Goal: Book appointment/travel/reservation

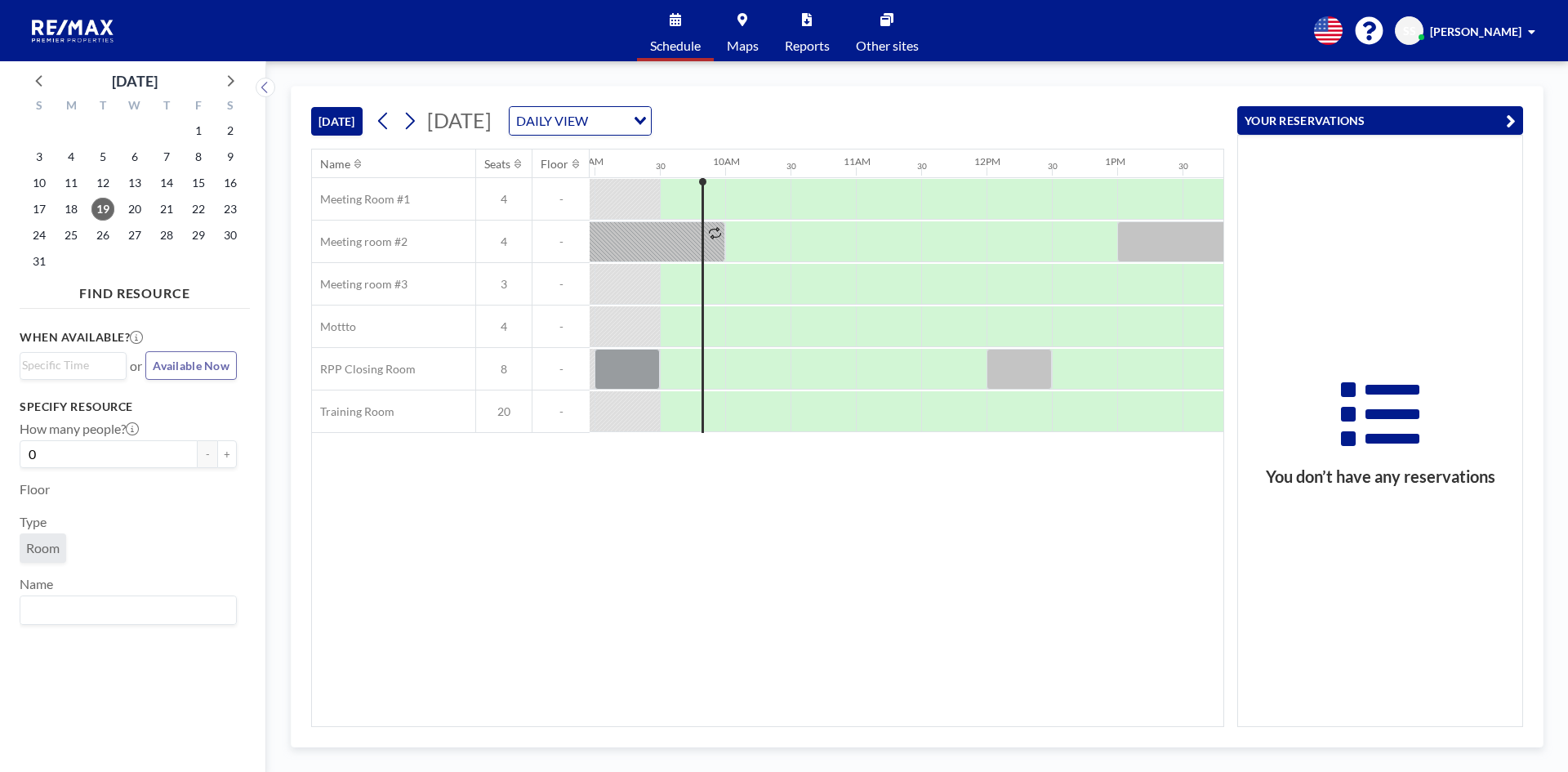
scroll to position [0, 1176]
click at [619, 372] on div at bounding box center [622, 369] width 65 height 41
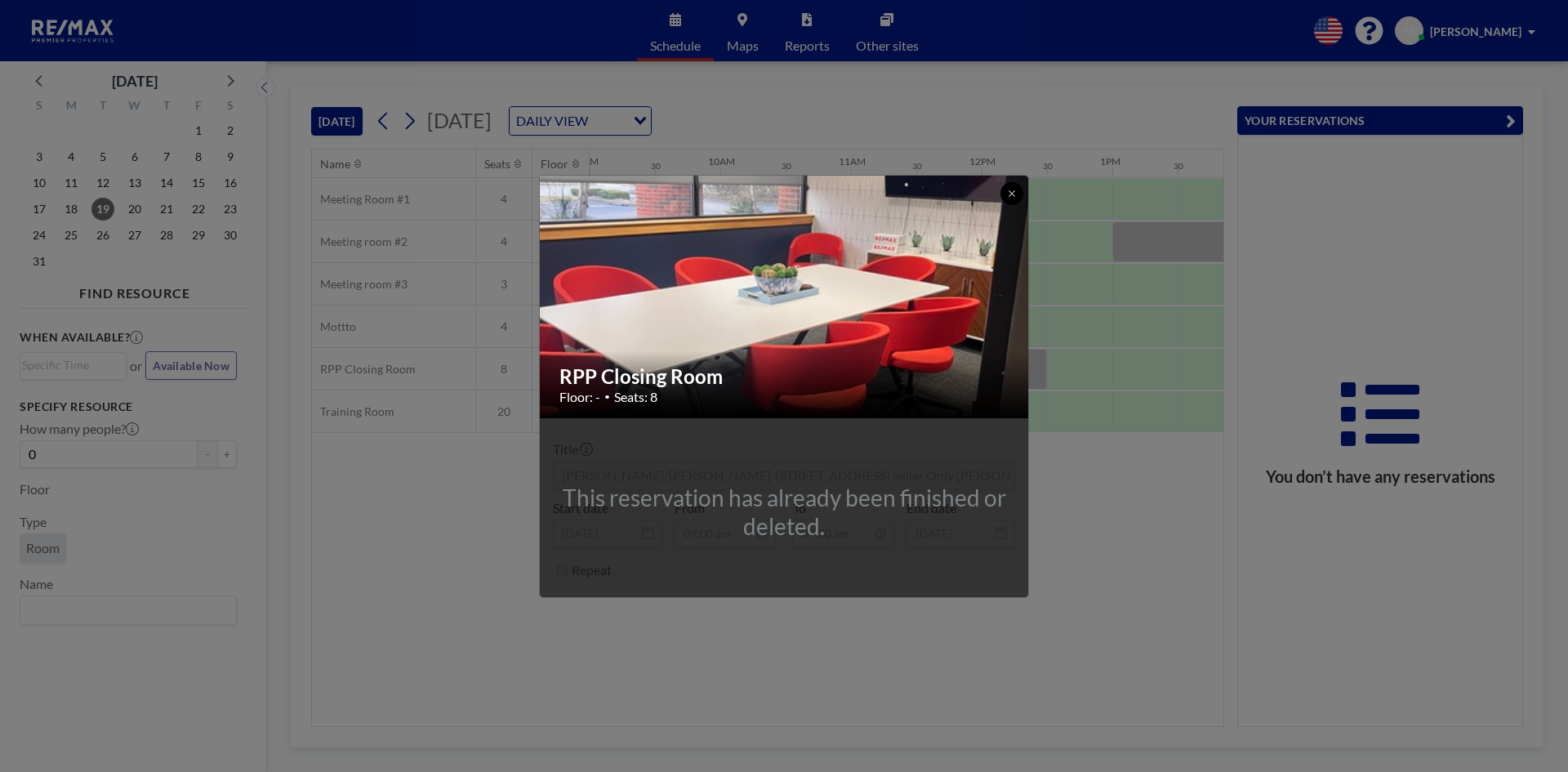
click at [1011, 185] on button at bounding box center [1011, 193] width 23 height 23
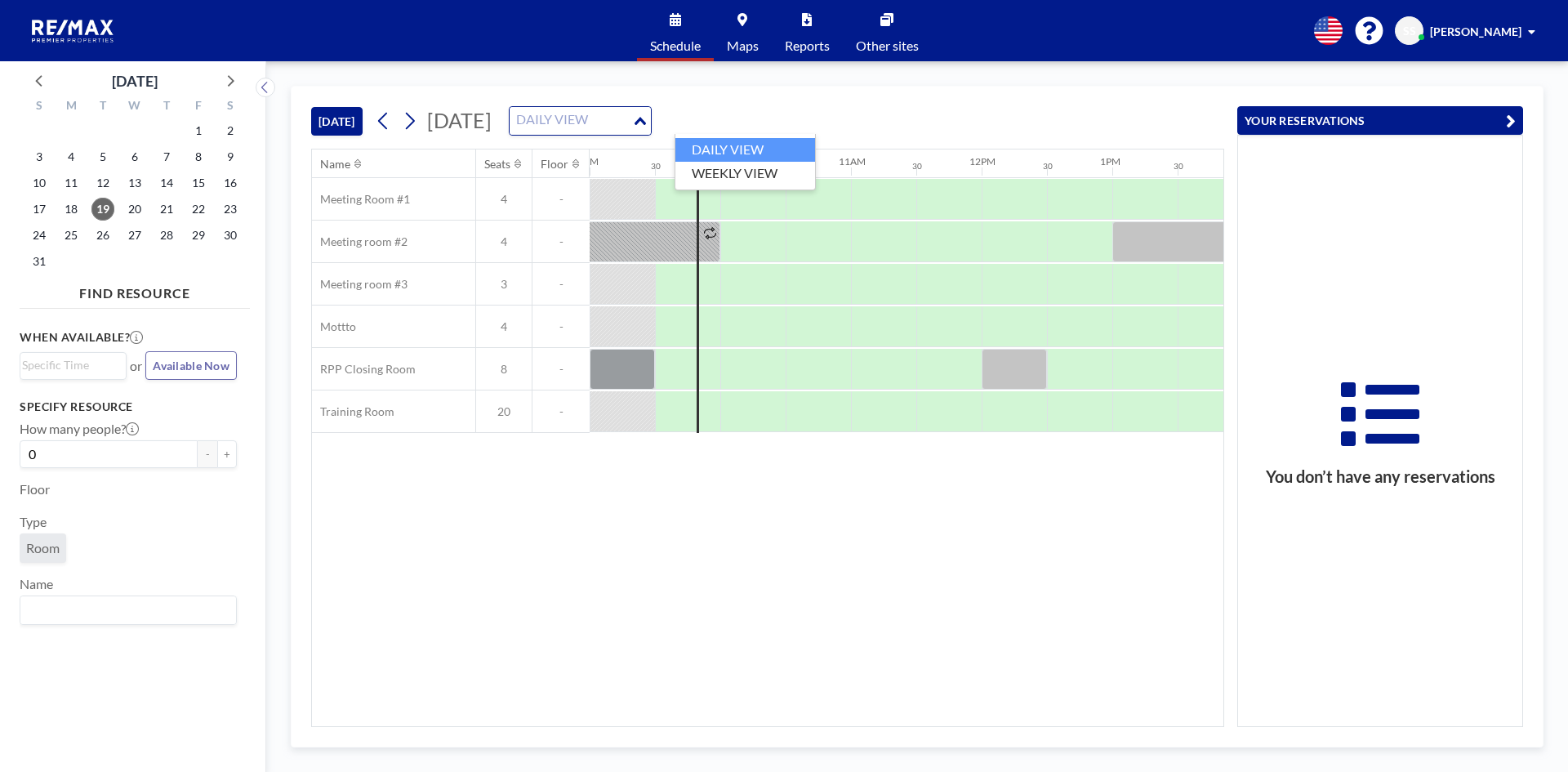
click at [632, 115] on div "DAILY VIEW" at bounding box center [571, 119] width 122 height 25
click at [711, 172] on li "WEEKLY VIEW" at bounding box center [745, 173] width 139 height 24
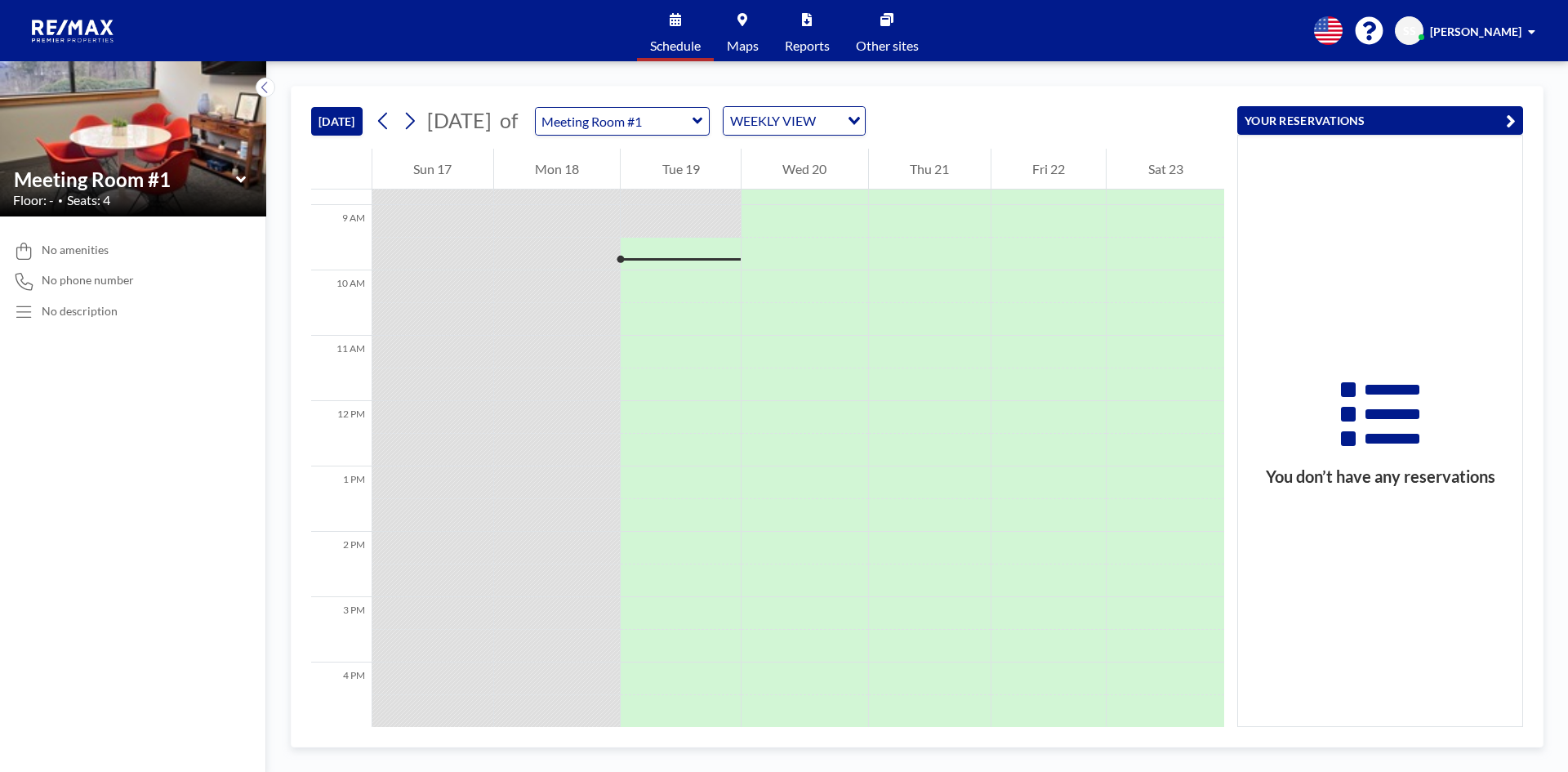
scroll to position [588, 0]
click at [693, 119] on input "text" at bounding box center [614, 122] width 157 height 27
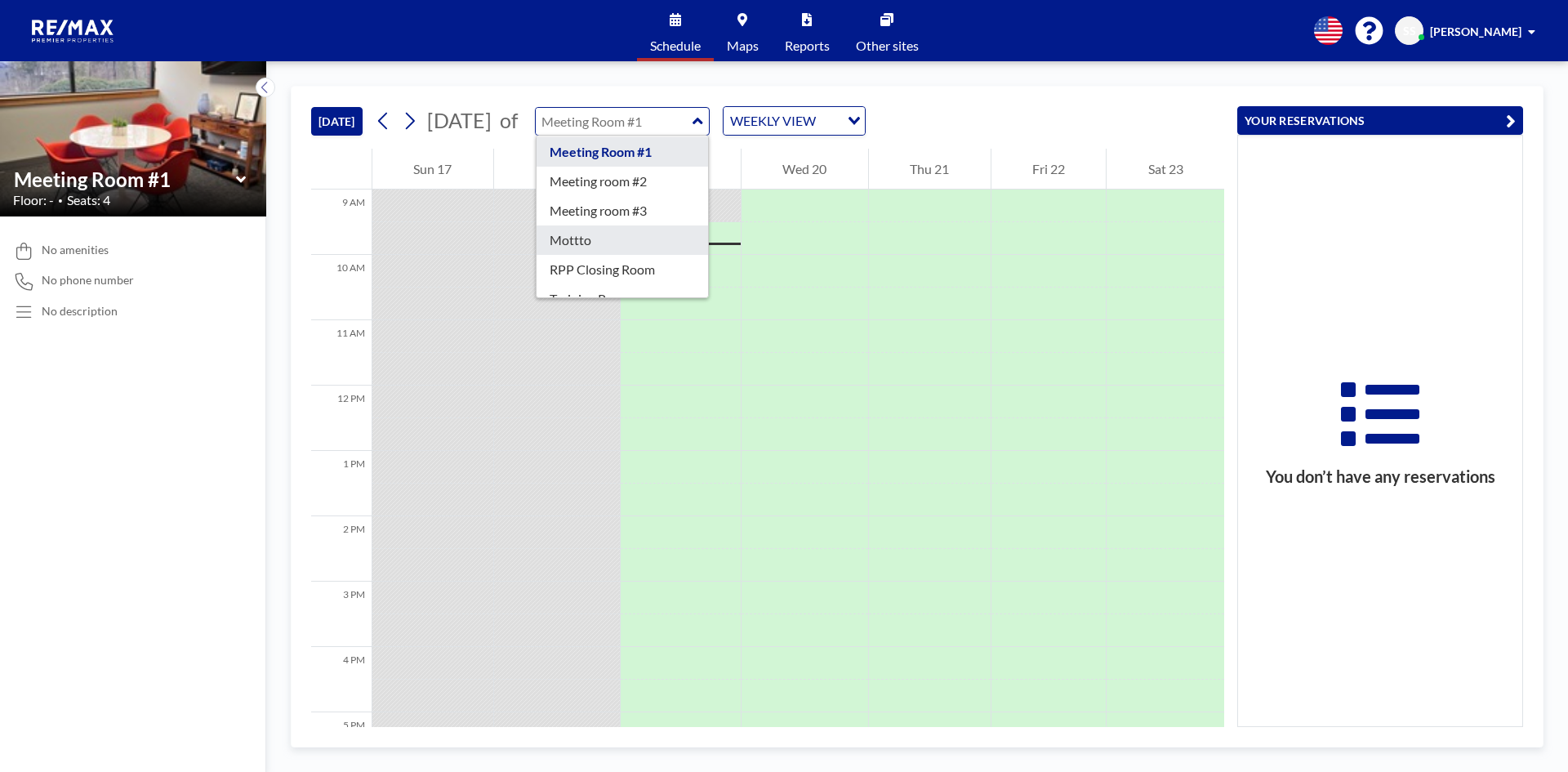
scroll to position [53, 0]
type input "RPP Closing Room"
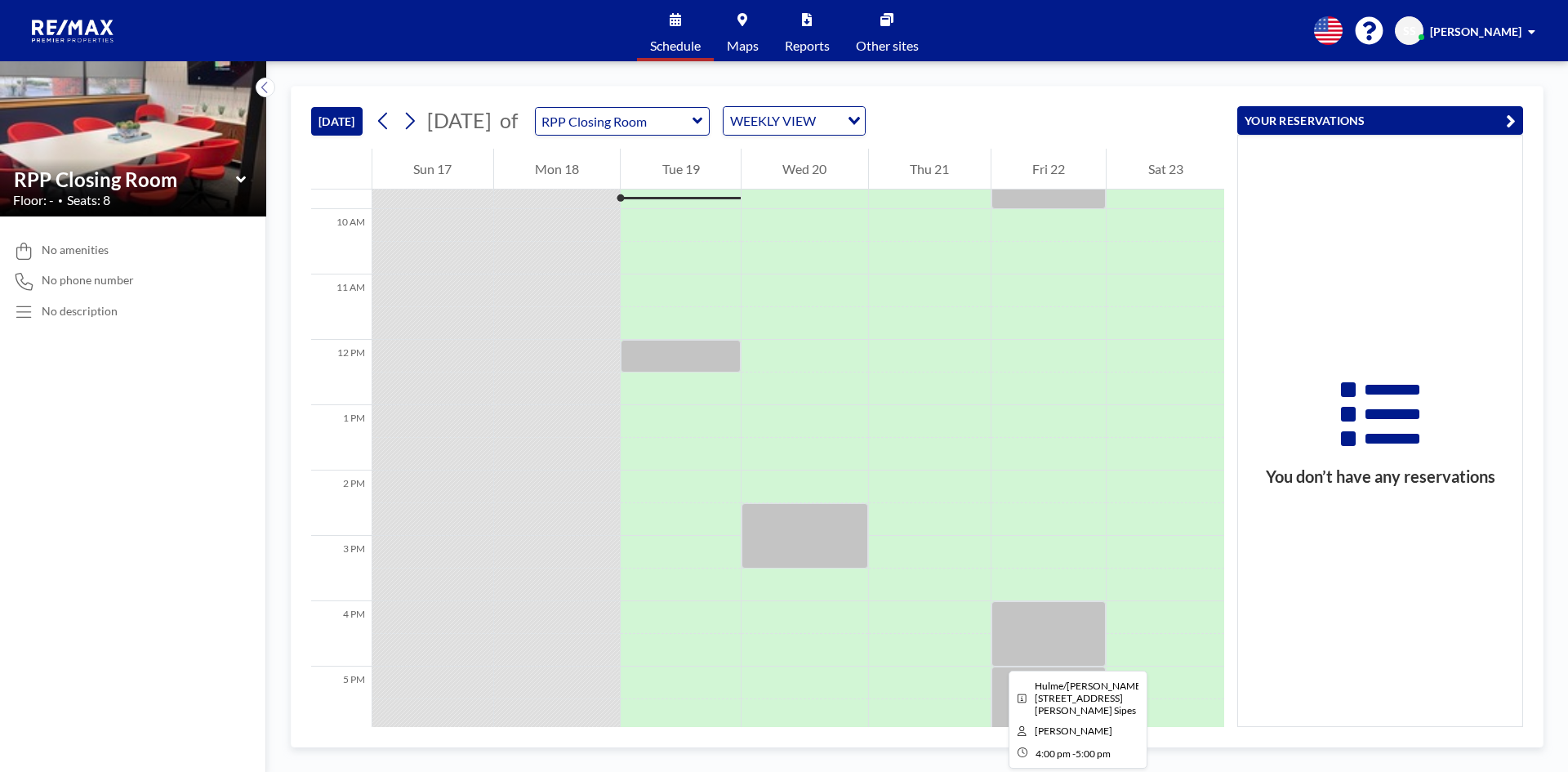
scroll to position [670, 0]
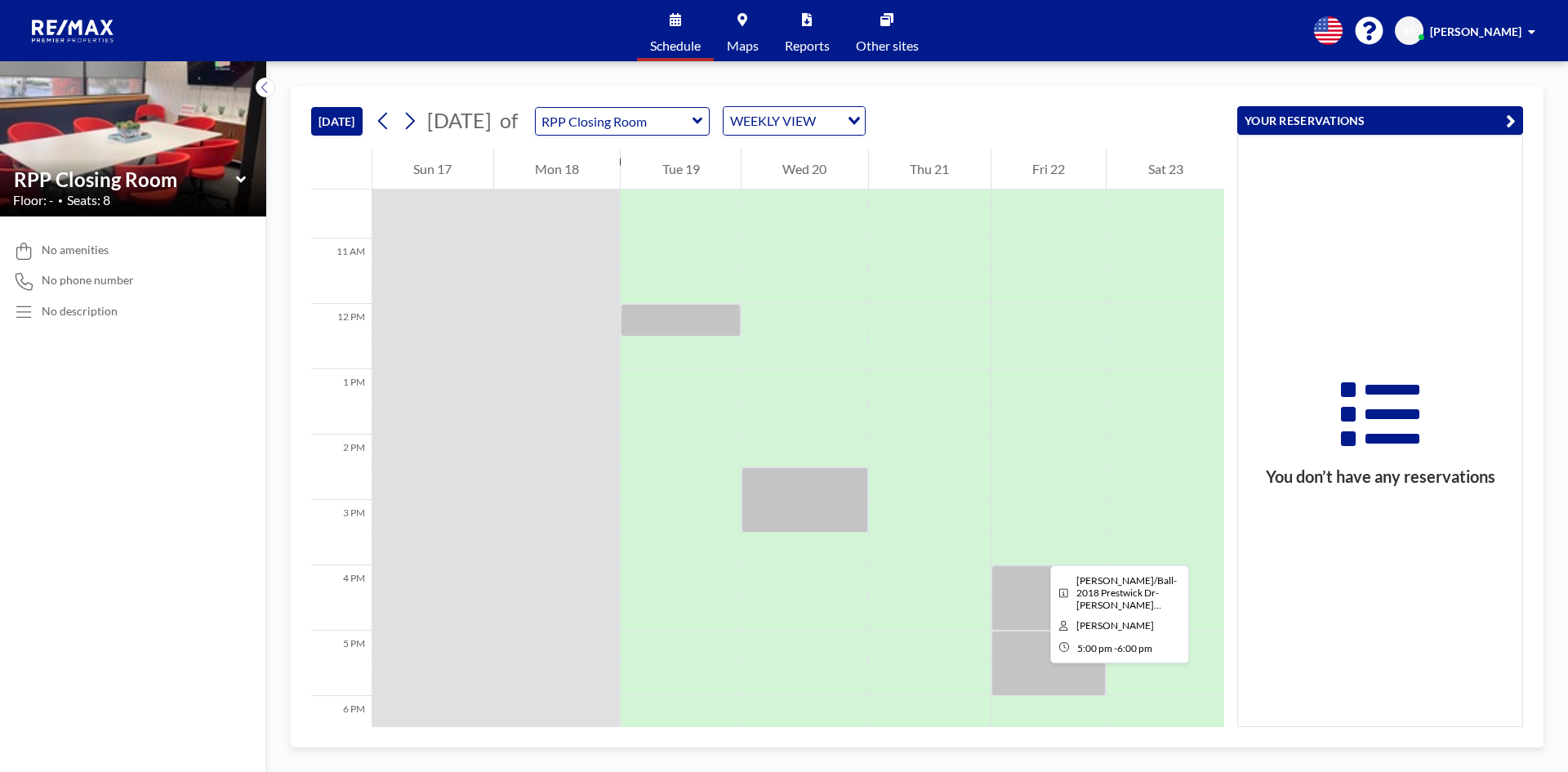
click at [1038, 665] on div at bounding box center [1050, 663] width 116 height 65
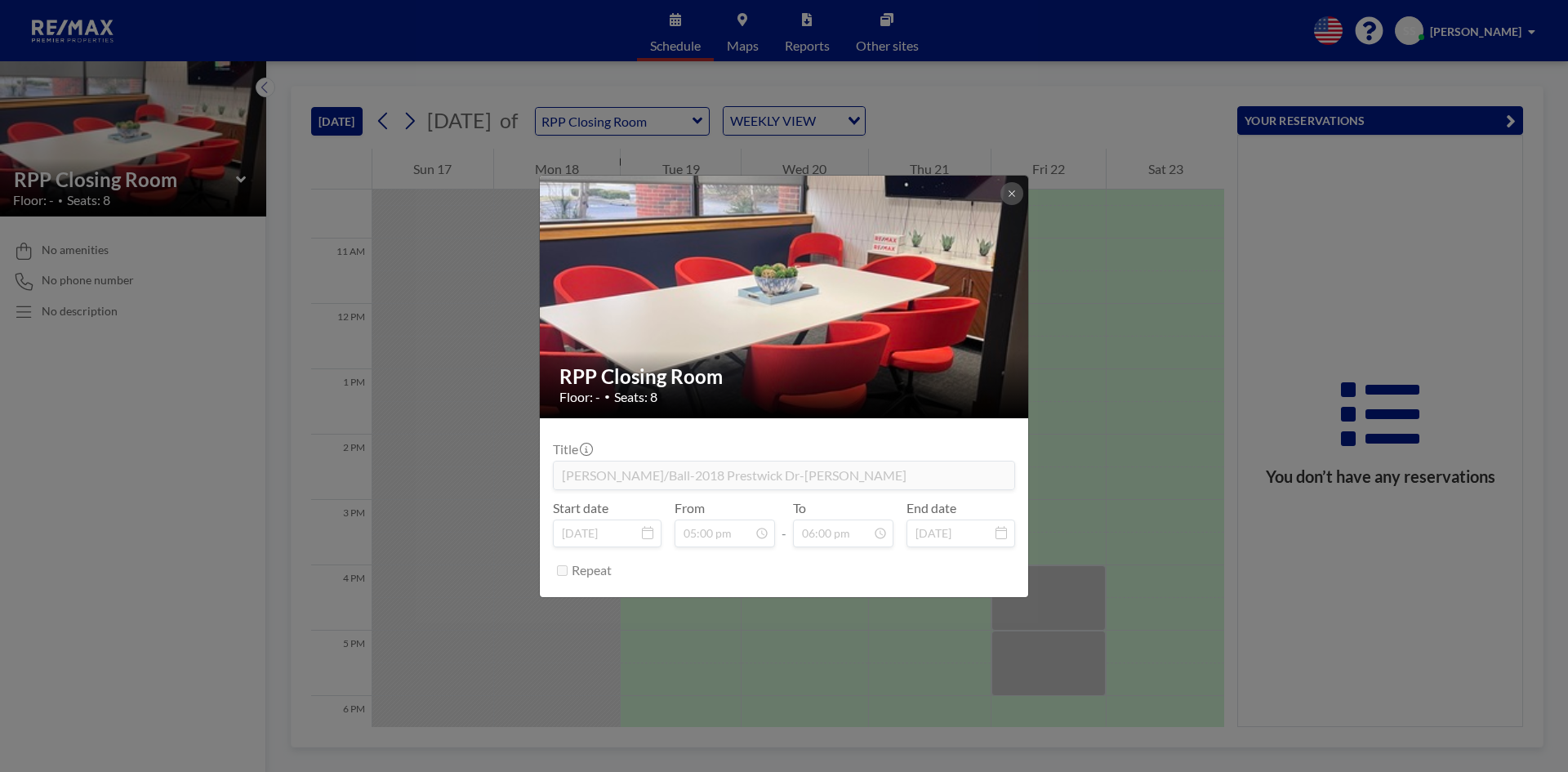
click at [920, 651] on div "RPP Closing Room Floor: - • Seats: 8 Title [PERSON_NAME]/Ball-2018 Prestwick Dr…" at bounding box center [784, 386] width 1568 height 772
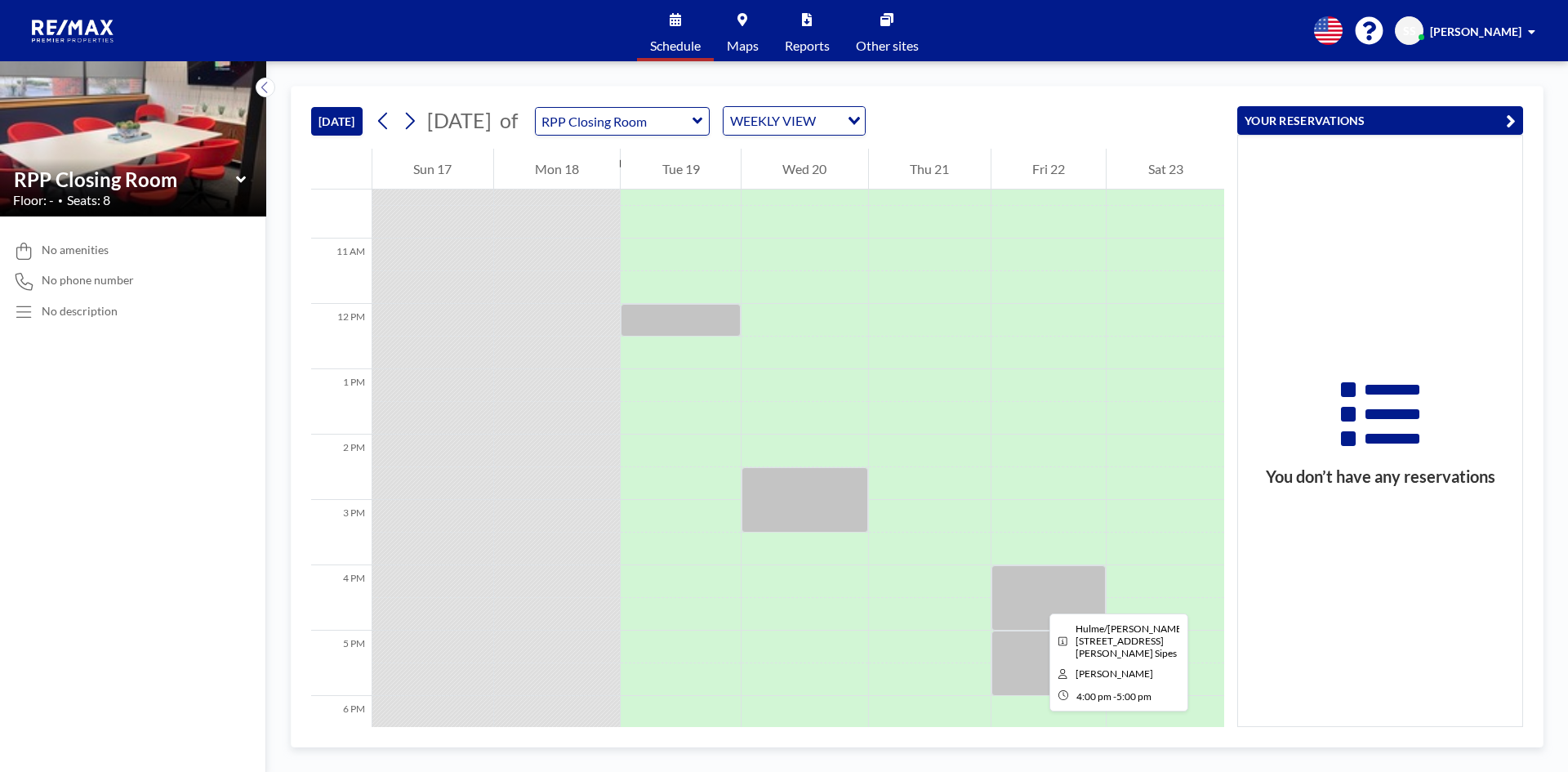
click at [1037, 599] on div at bounding box center [1050, 598] width 116 height 65
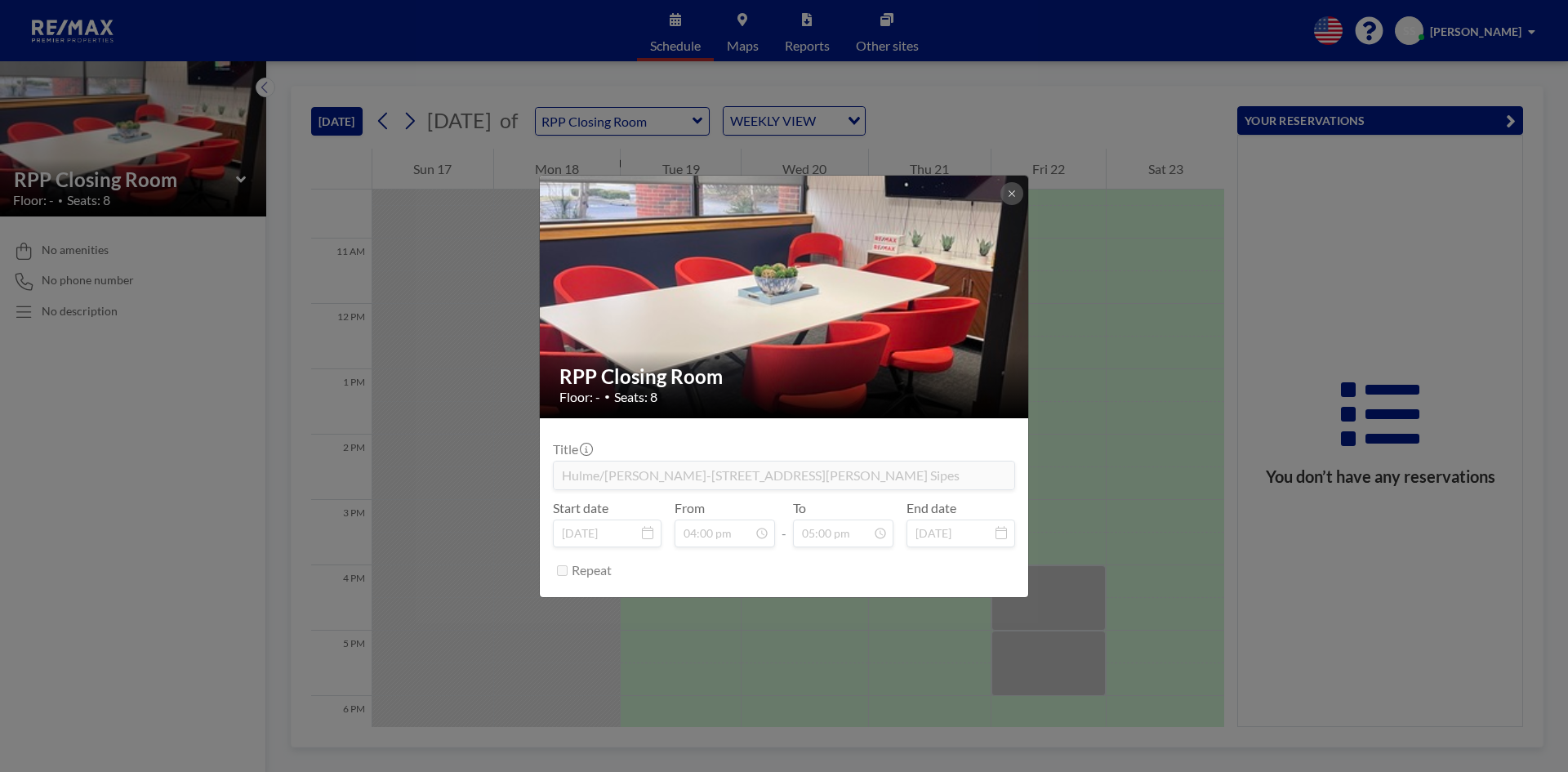
click at [932, 648] on div "RPP Closing Room Floor: - • Seats: 8 Title Hulme/[PERSON_NAME]-[STREET_ADDRESS]…" at bounding box center [784, 386] width 1568 height 772
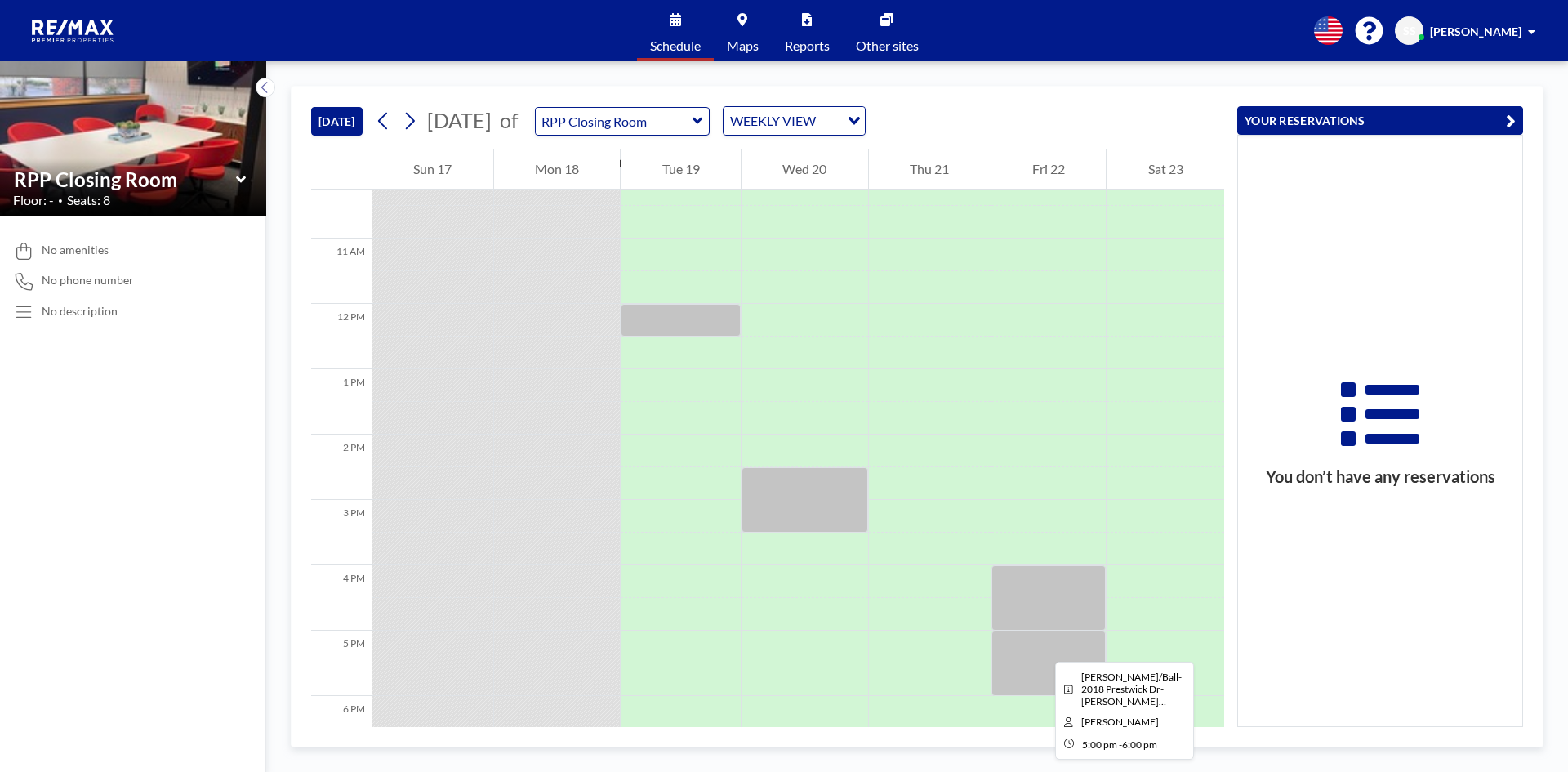
click at [1042, 646] on div at bounding box center [1050, 663] width 116 height 65
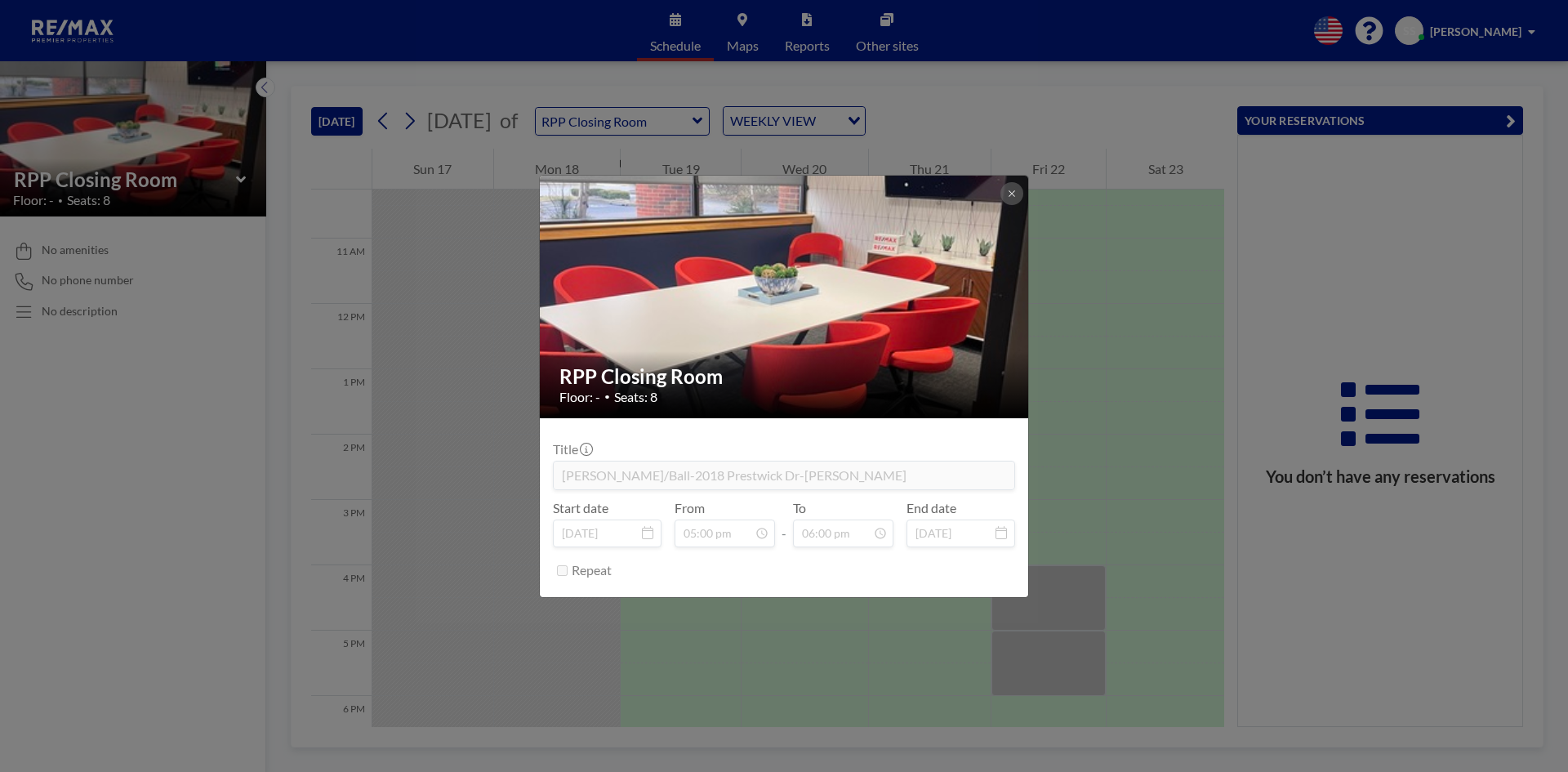
click at [941, 637] on div "RPP Closing Room Floor: - • Seats: 8 Title [PERSON_NAME]/Ball-2018 Prestwick Dr…" at bounding box center [784, 386] width 1568 height 772
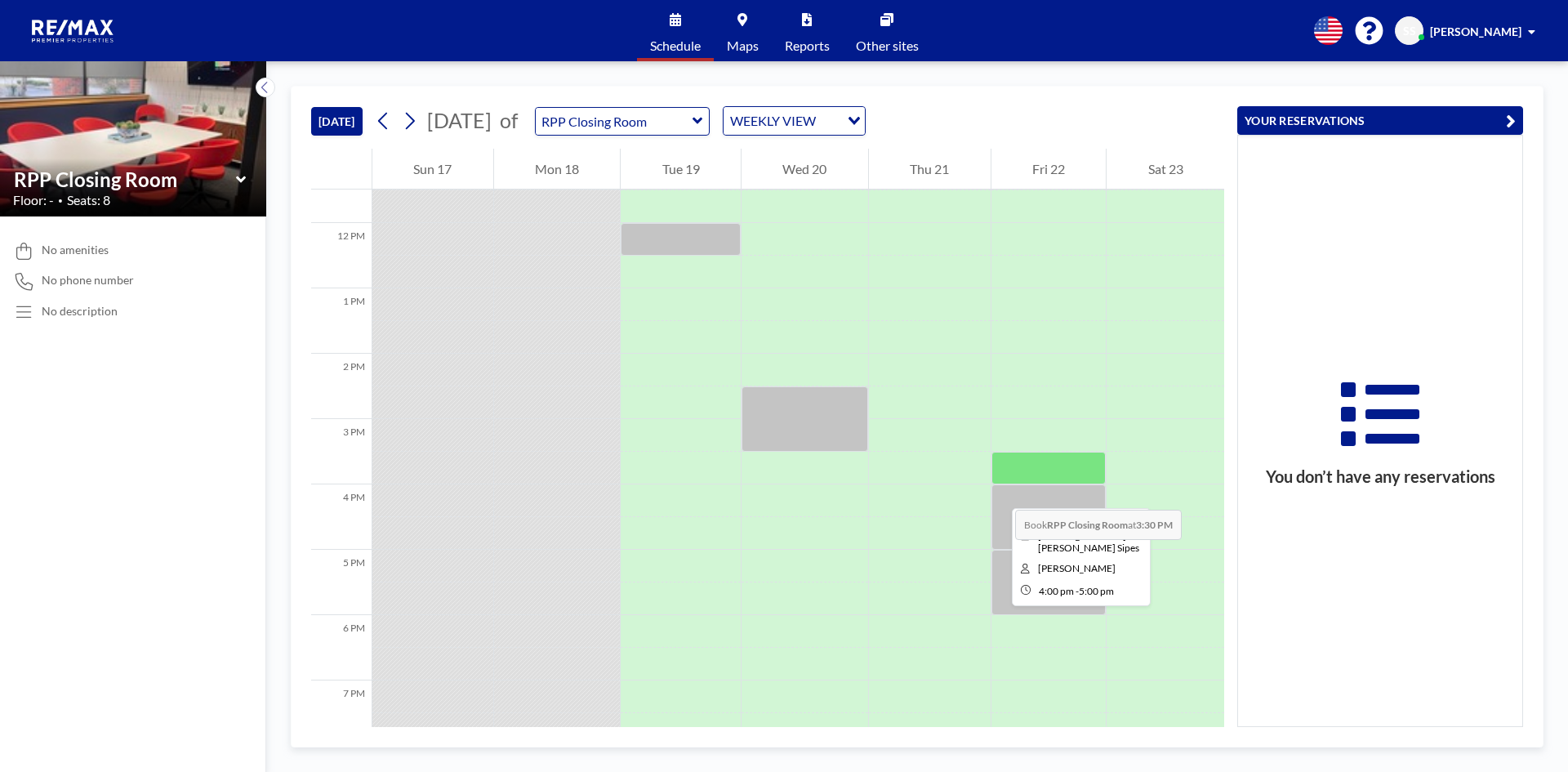
scroll to position [752, 0]
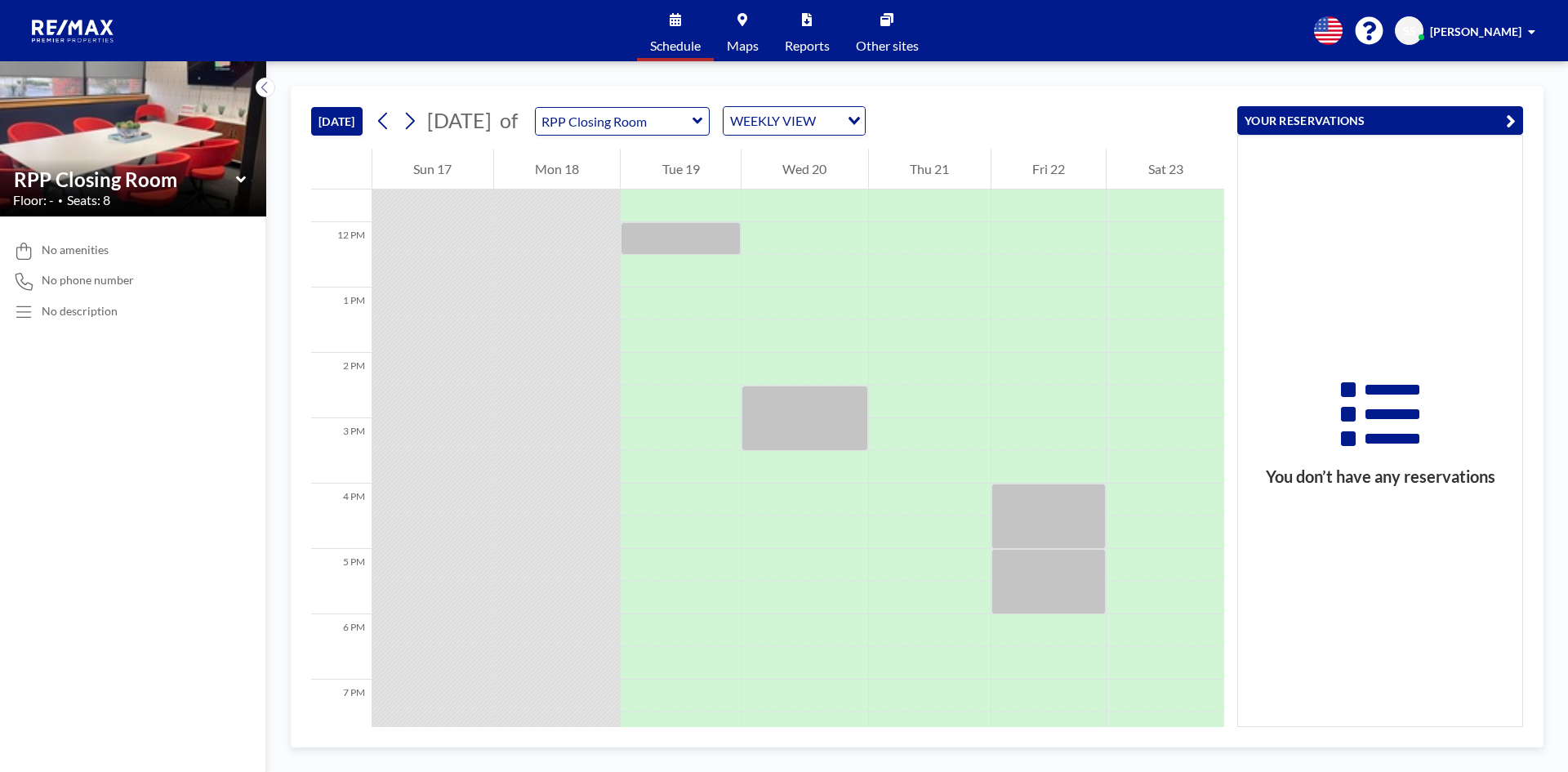
click at [840, 108] on div "WEEKLY VIEW" at bounding box center [782, 119] width 116 height 25
click at [843, 139] on li "DAILY VIEW" at bounding box center [844, 150] width 139 height 24
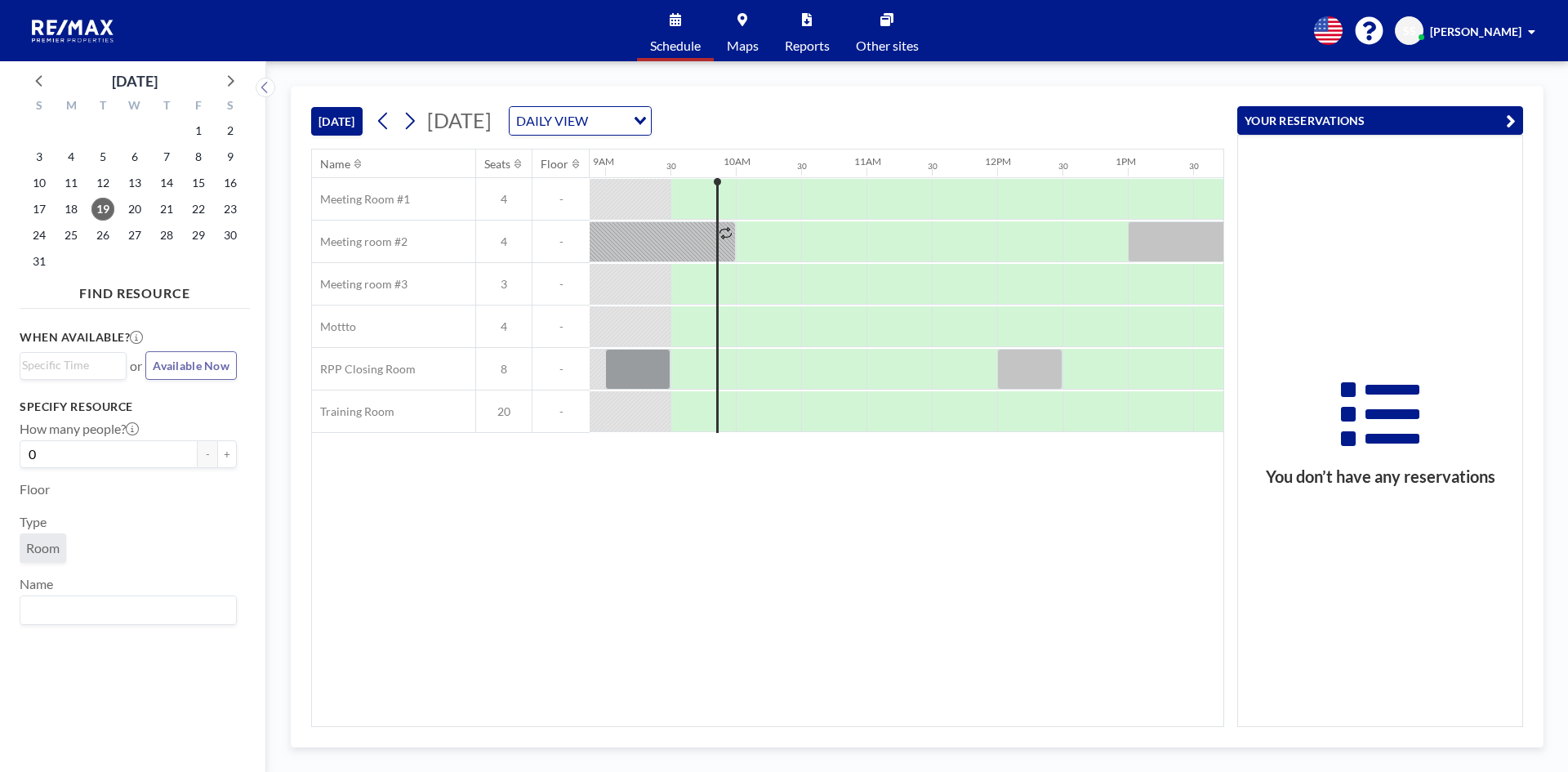
scroll to position [0, 1176]
